Goal: Use online tool/utility: Use online tool/utility

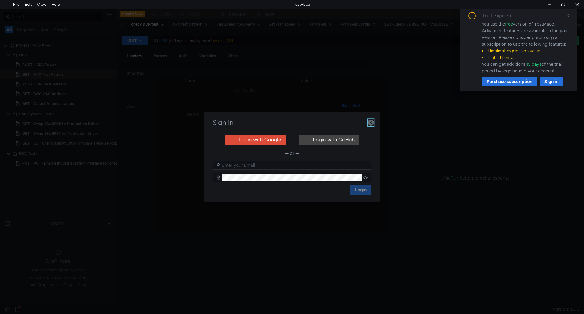
click at [370, 122] on icon "button" at bounding box center [371, 123] width 6 height 6
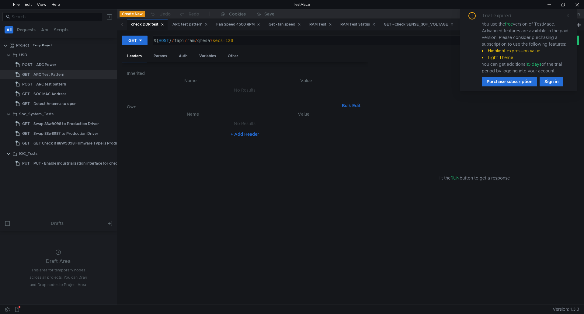
click at [569, 15] on icon at bounding box center [567, 15] width 3 height 3
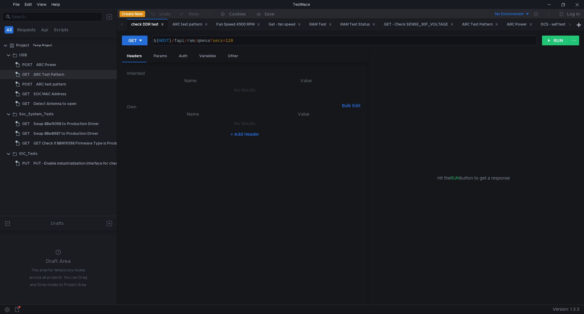
click at [162, 24] on icon at bounding box center [162, 24] width 3 height 3
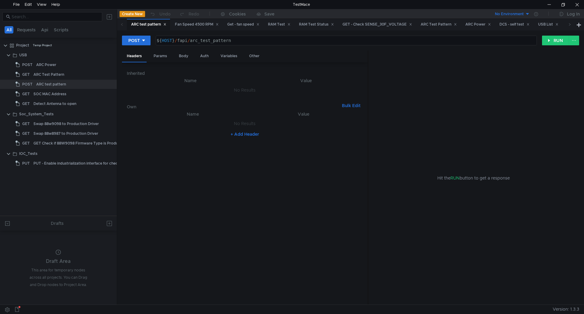
click at [162, 24] on div "ARC test pattern" at bounding box center [148, 24] width 35 height 6
click at [165, 25] on icon at bounding box center [164, 24] width 3 height 3
click at [174, 24] on icon at bounding box center [173, 24] width 2 height 2
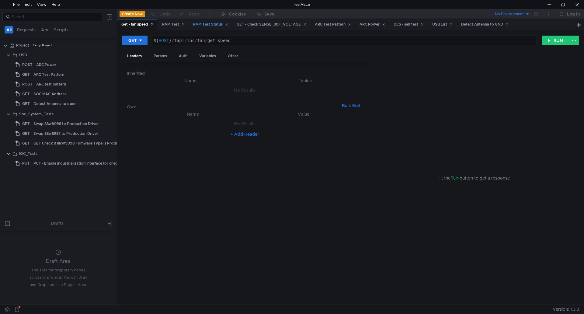
click at [152, 23] on icon at bounding box center [152, 24] width 3 height 3
click at [144, 23] on icon at bounding box center [142, 24] width 3 height 3
click at [155, 24] on icon at bounding box center [154, 24] width 3 height 3
click at [189, 24] on icon at bounding box center [189, 24] width 3 height 3
click at [189, 24] on div "ARC Power" at bounding box center [179, 24] width 26 height 6
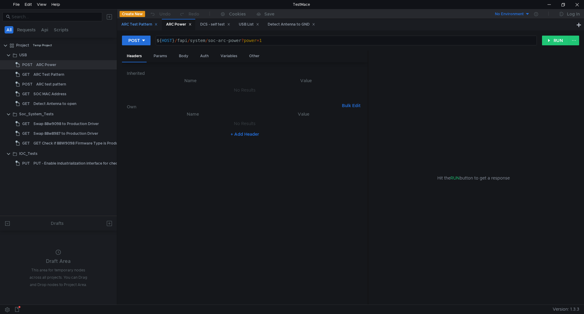
click at [157, 24] on icon at bounding box center [156, 24] width 3 height 3
click at [145, 25] on icon at bounding box center [145, 24] width 3 height 3
click at [151, 25] on icon at bounding box center [150, 24] width 2 height 2
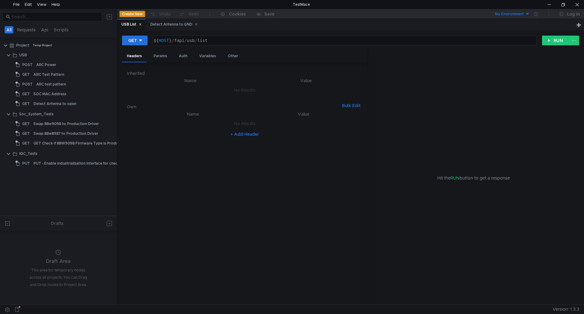
click at [140, 23] on icon at bounding box center [140, 24] width 3 height 3
click at [138, 23] on div "Detect Antenna to GND" at bounding box center [144, 24] width 47 height 6
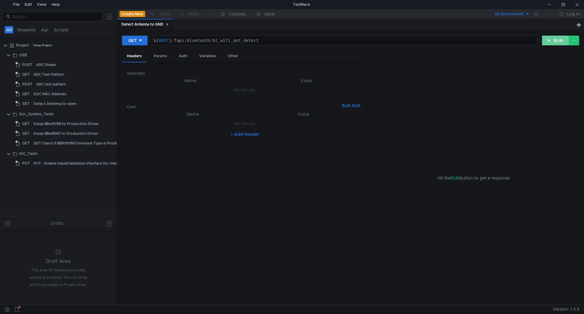
click at [556, 44] on button "RUN" at bounding box center [555, 41] width 27 height 10
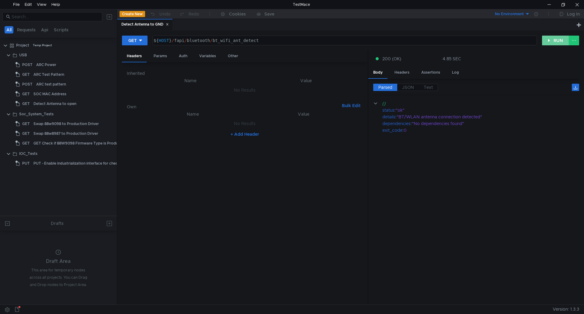
click at [556, 44] on button "RUN" at bounding box center [555, 41] width 27 height 10
click at [573, 7] on div at bounding box center [577, 4] width 14 height 9
